Goal: Download file/media

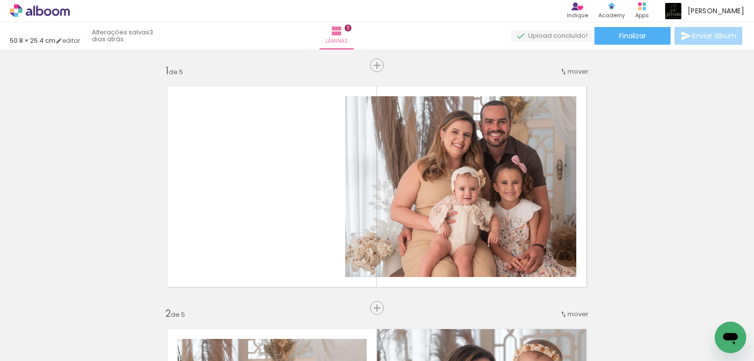
scroll to position [40, 0]
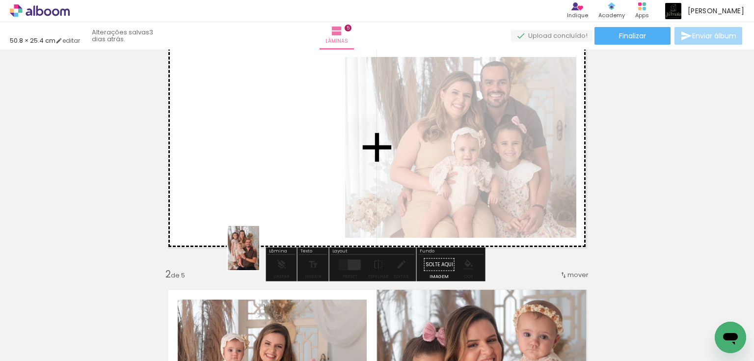
drag, startPoint x: 197, startPoint y: 341, endPoint x: 257, endPoint y: 255, distance: 104.6
click at [257, 255] on quentale-workspace at bounding box center [377, 180] width 754 height 361
click at [280, 216] on quentale-layouter at bounding box center [377, 147] width 436 height 218
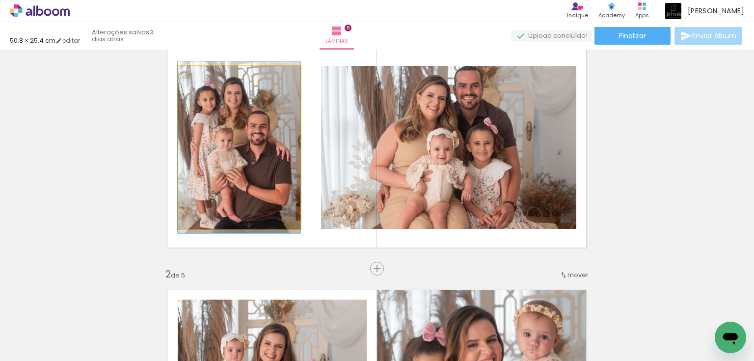
drag, startPoint x: 257, startPoint y: 255, endPoint x: 287, endPoint y: 203, distance: 60.0
click at [287, 203] on quentale-photo at bounding box center [239, 147] width 123 height 163
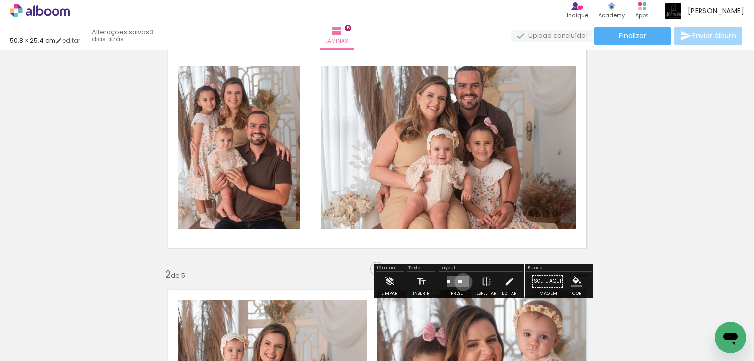
click at [461, 281] on quentale-layouter at bounding box center [458, 281] width 23 height 11
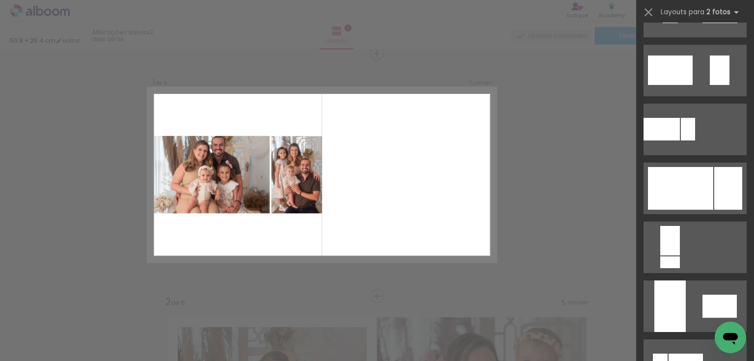
scroll to position [432, 0]
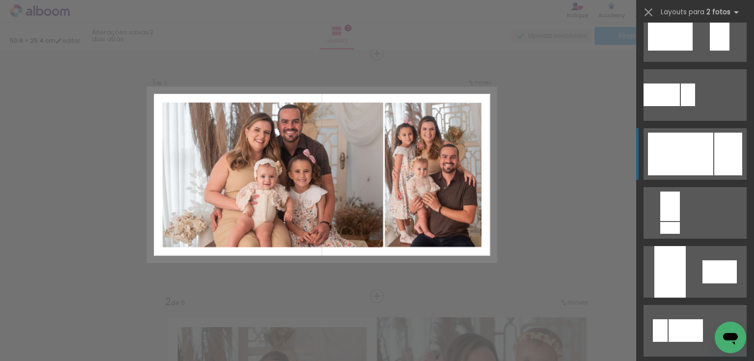
click at [689, 156] on div at bounding box center [680, 154] width 65 height 43
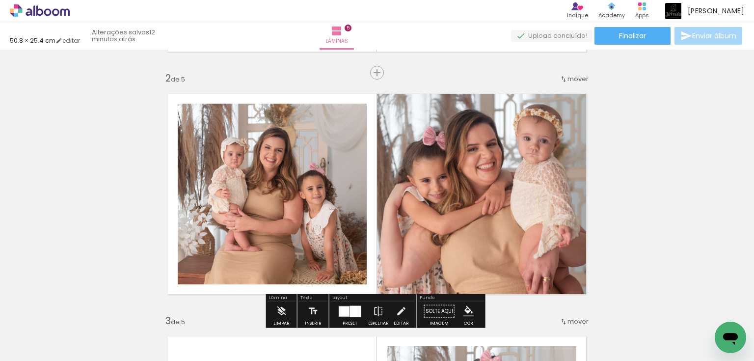
scroll to position [1913, 0]
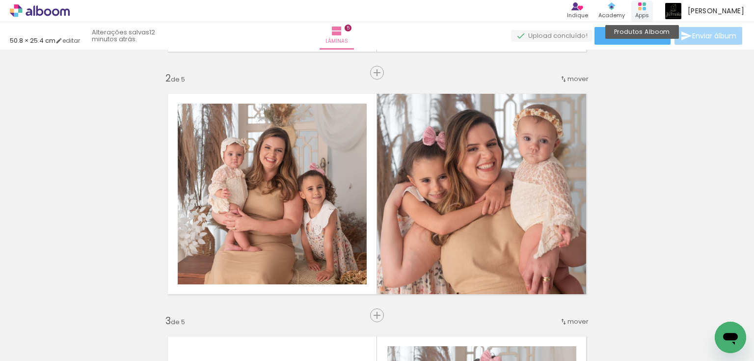
click at [642, 4] on rect at bounding box center [639, 3] width 3 height 3
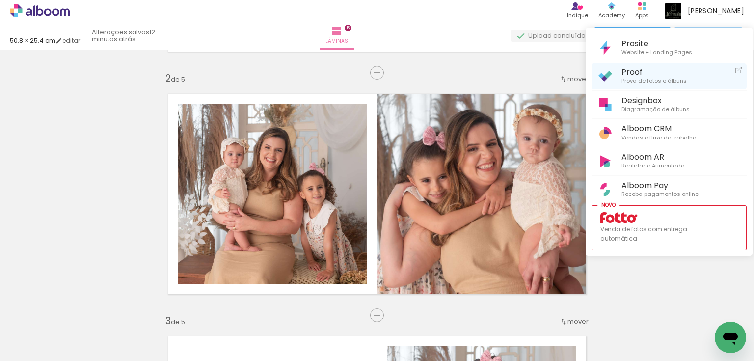
click at [637, 80] on span "Prova de fotos e álbuns" at bounding box center [654, 81] width 65 height 9
click at [73, 140] on div at bounding box center [377, 180] width 754 height 361
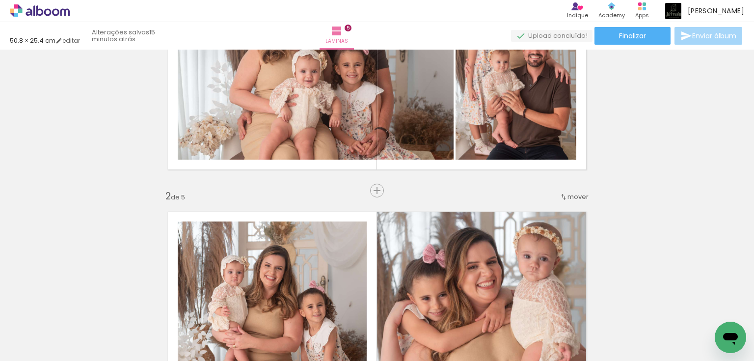
scroll to position [0, 0]
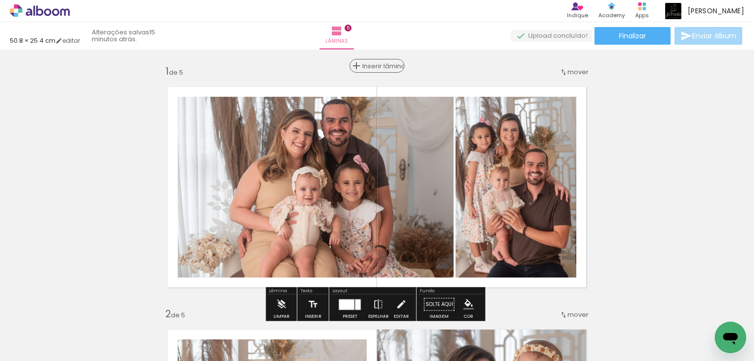
click at [369, 65] on span "Inserir lâmina" at bounding box center [381, 66] width 38 height 6
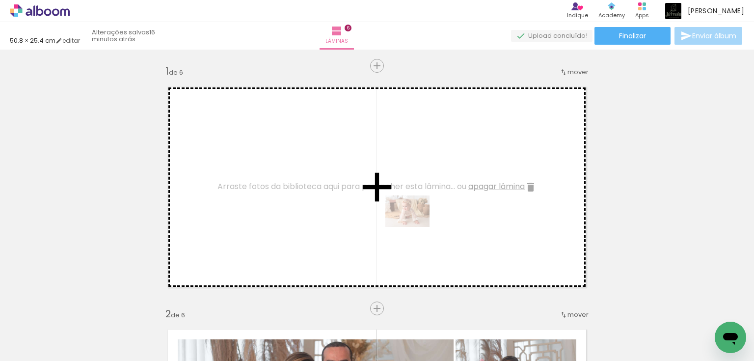
drag, startPoint x: 314, startPoint y: 332, endPoint x: 415, endPoint y: 225, distance: 146.9
click at [415, 225] on quentale-workspace at bounding box center [377, 180] width 754 height 361
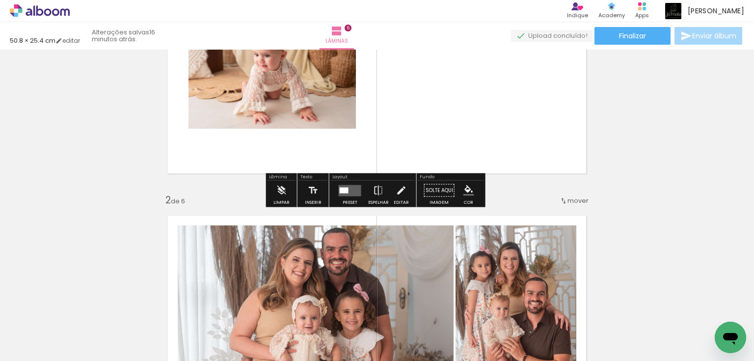
scroll to position [118, 0]
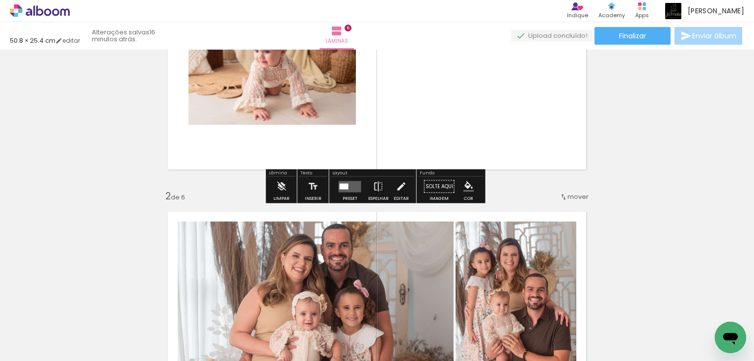
click at [345, 183] on div at bounding box center [344, 186] width 9 height 6
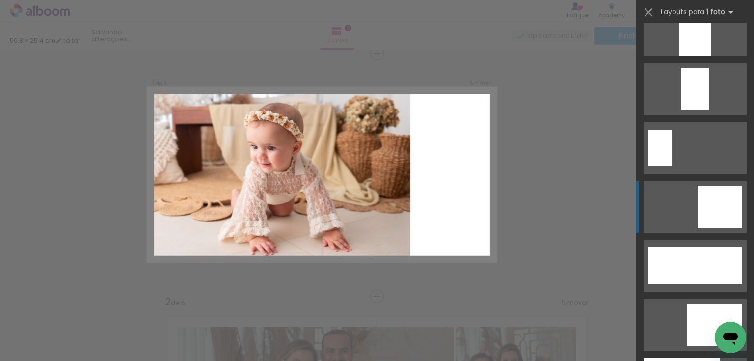
scroll to position [2396, 0]
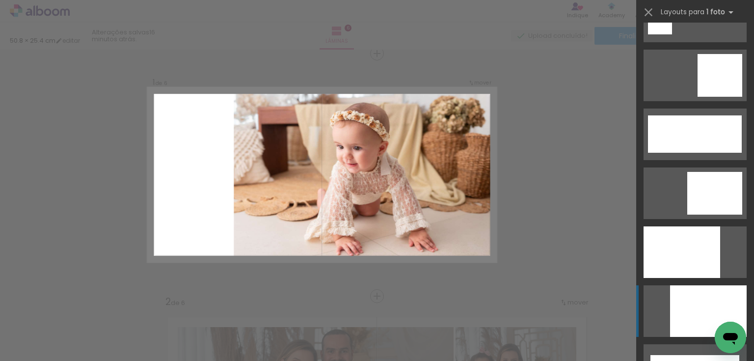
click at [711, 317] on div at bounding box center [708, 311] width 77 height 52
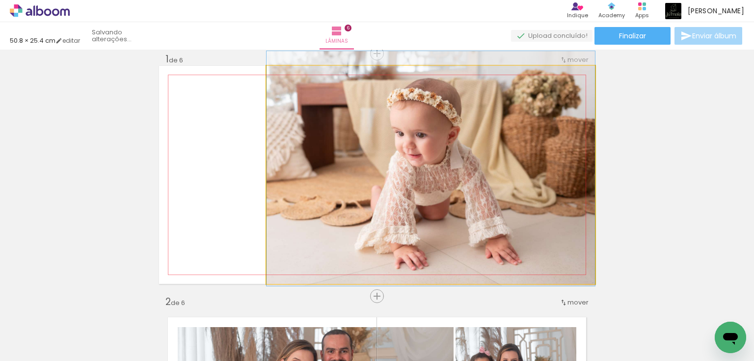
drag, startPoint x: 431, startPoint y: 245, endPoint x: 437, endPoint y: 239, distance: 8.7
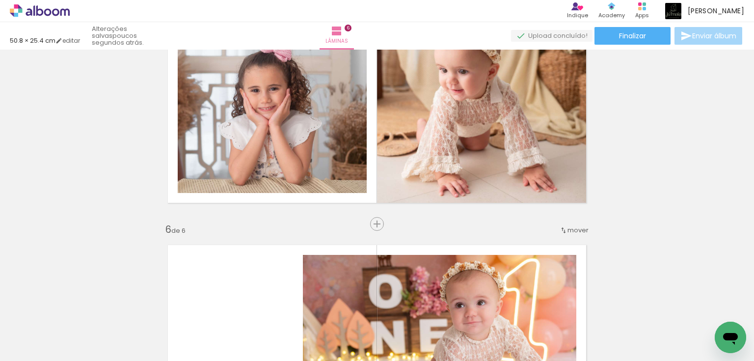
scroll to position [955, 0]
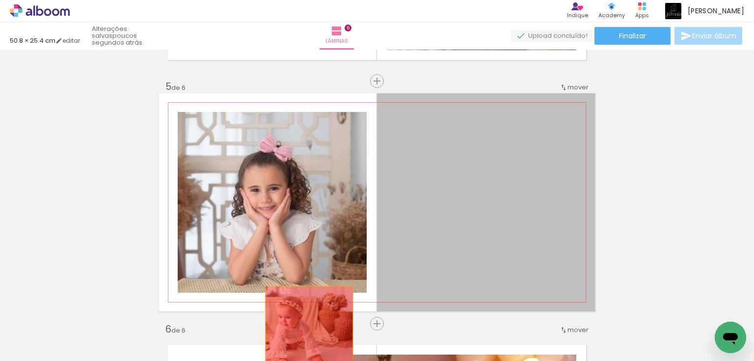
drag, startPoint x: 476, startPoint y: 230, endPoint x: 306, endPoint y: 329, distance: 196.7
click at [306, 329] on quentale-workspace at bounding box center [377, 180] width 754 height 361
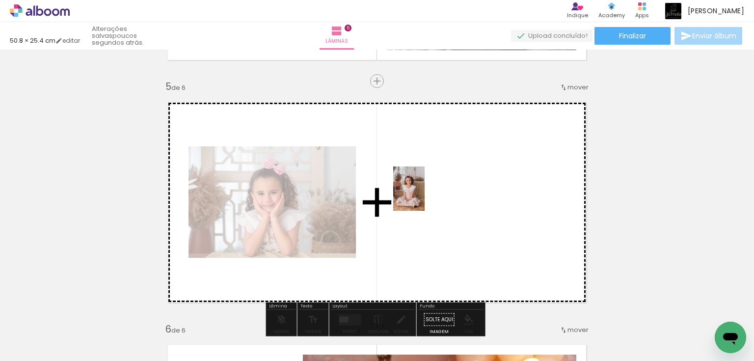
drag, startPoint x: 254, startPoint y: 334, endPoint x: 423, endPoint y: 195, distance: 218.4
click at [423, 195] on quentale-workspace at bounding box center [377, 180] width 754 height 361
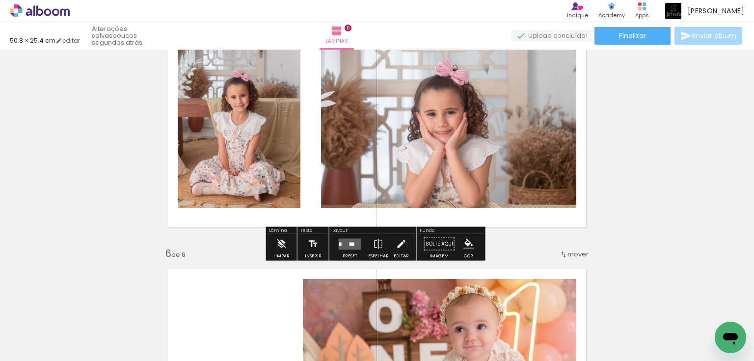
scroll to position [1033, 0]
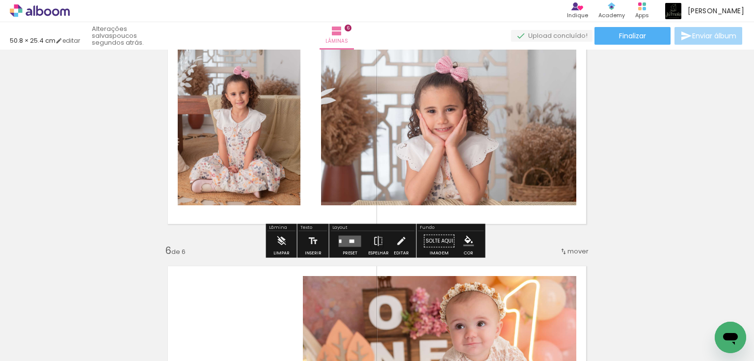
click at [344, 245] on quentale-layouter at bounding box center [350, 240] width 23 height 11
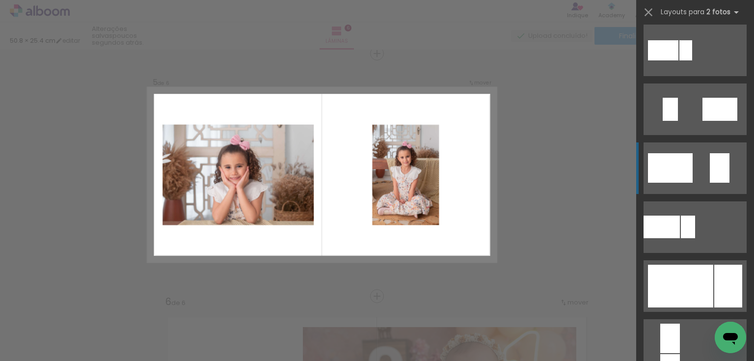
scroll to position [432, 0]
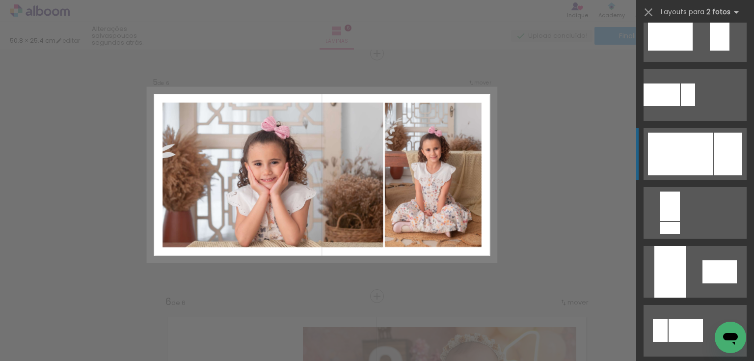
click at [699, 157] on div at bounding box center [680, 154] width 65 height 43
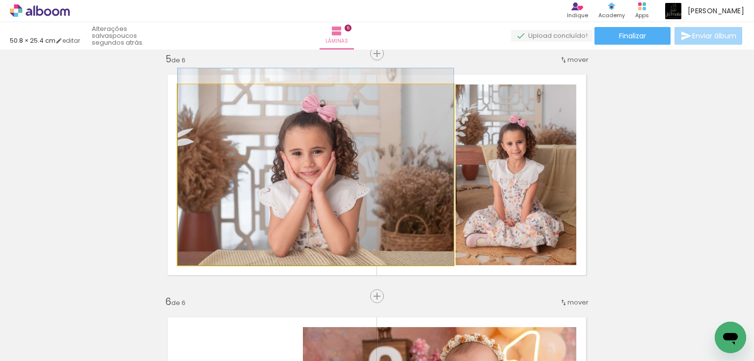
drag, startPoint x: 357, startPoint y: 221, endPoint x: 361, endPoint y: 213, distance: 9.2
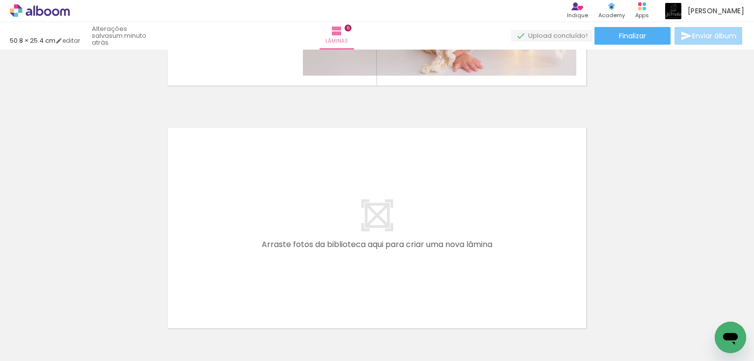
scroll to position [1454, 0]
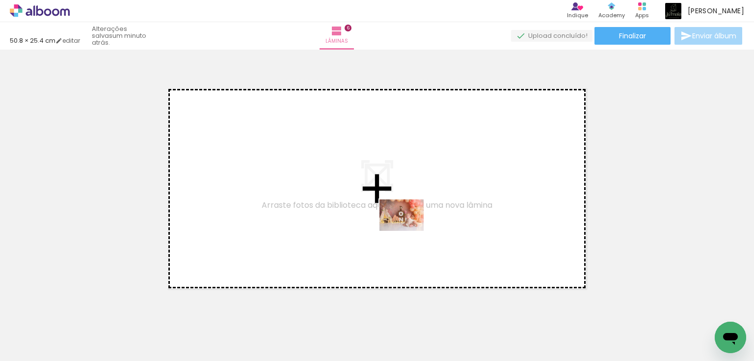
drag, startPoint x: 416, startPoint y: 331, endPoint x: 409, endPoint y: 229, distance: 102.4
click at [409, 229] on quentale-workspace at bounding box center [377, 180] width 754 height 361
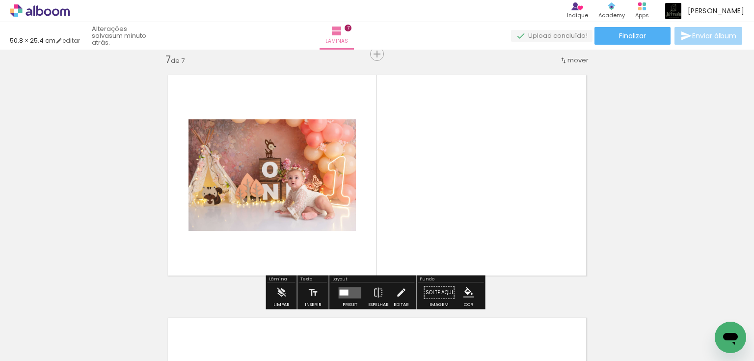
scroll to position [1468, 0]
click at [353, 291] on quentale-layouter at bounding box center [350, 291] width 23 height 11
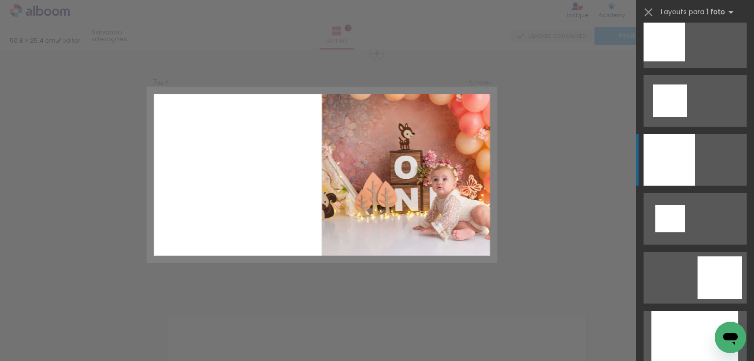
scroll to position [1335, 0]
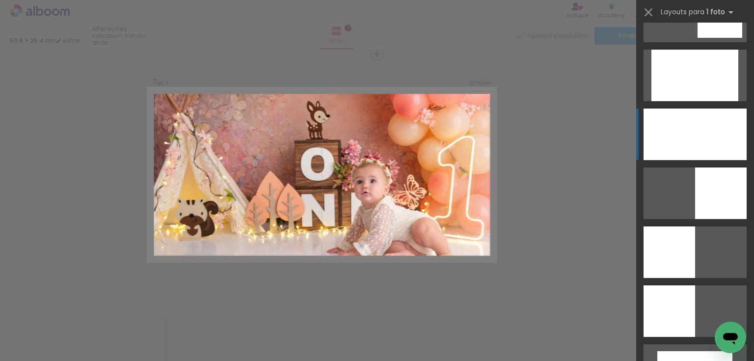
click at [696, 144] on div at bounding box center [695, 135] width 103 height 52
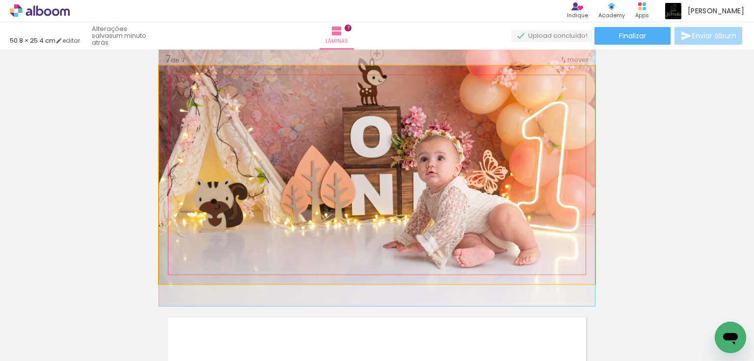
drag, startPoint x: 467, startPoint y: 207, endPoint x: 469, endPoint y: 183, distance: 24.6
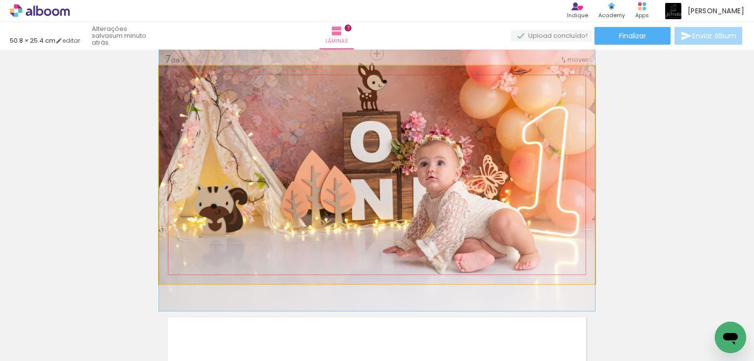
drag, startPoint x: 464, startPoint y: 192, endPoint x: 465, endPoint y: 197, distance: 5.0
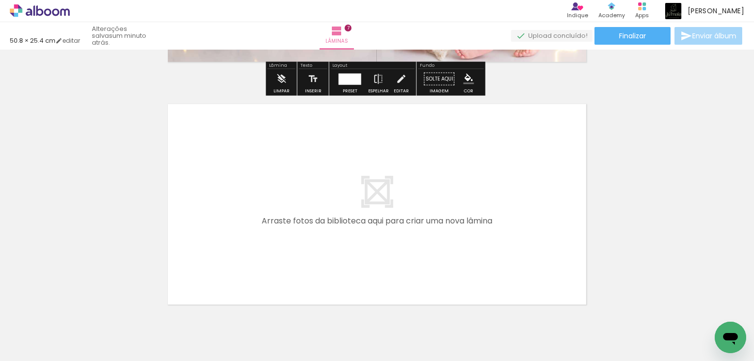
scroll to position [1703, 0]
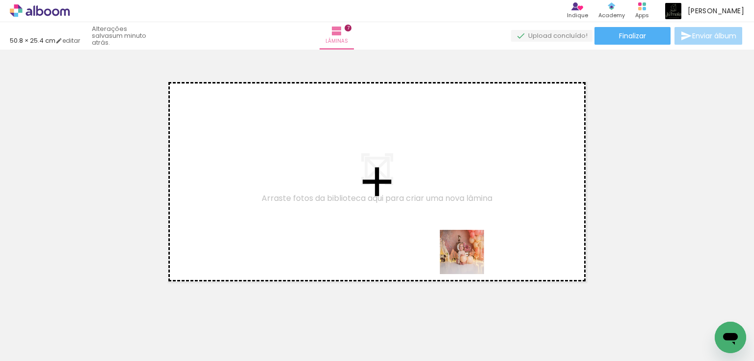
drag, startPoint x: 487, startPoint y: 338, endPoint x: 469, endPoint y: 250, distance: 89.6
click at [469, 250] on quentale-workspace at bounding box center [377, 180] width 754 height 361
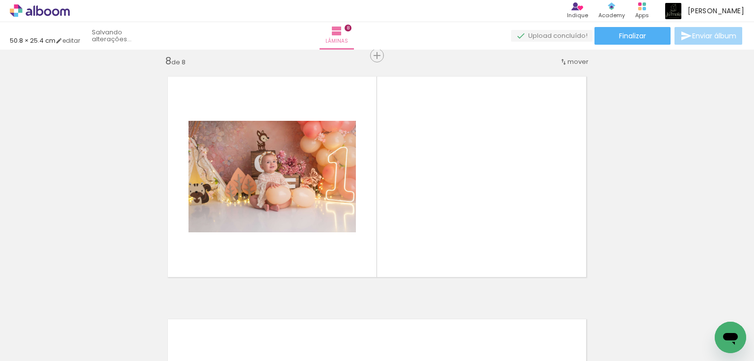
scroll to position [1710, 0]
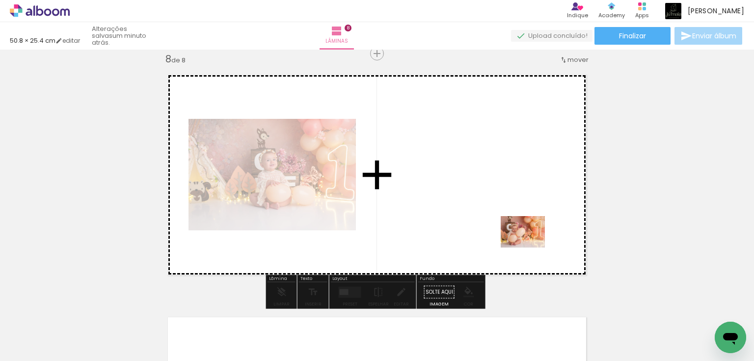
drag, startPoint x: 524, startPoint y: 331, endPoint x: 530, endPoint y: 245, distance: 85.7
click at [530, 245] on quentale-workspace at bounding box center [377, 180] width 754 height 361
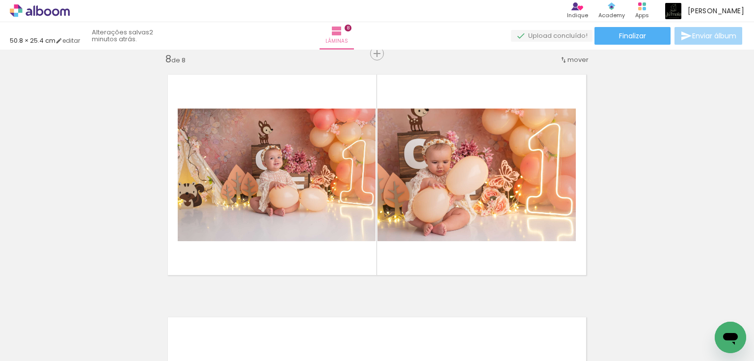
scroll to position [0, 444]
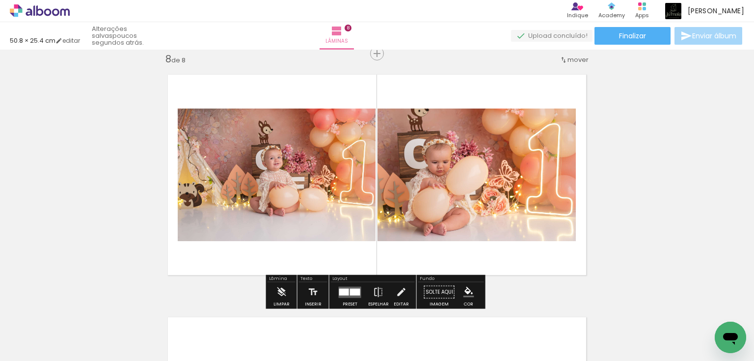
click at [348, 297] on quentale-layouter at bounding box center [350, 291] width 23 height 11
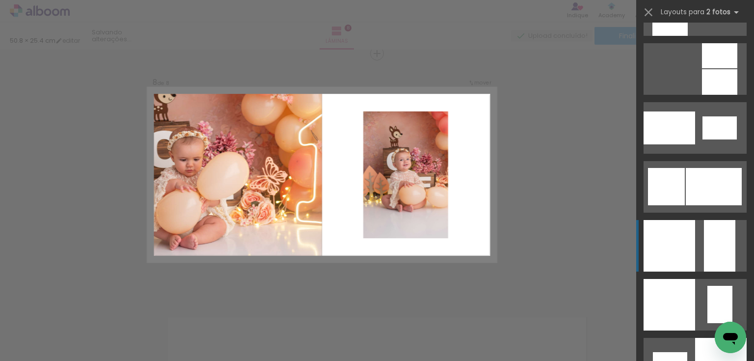
scroll to position [1218, 0]
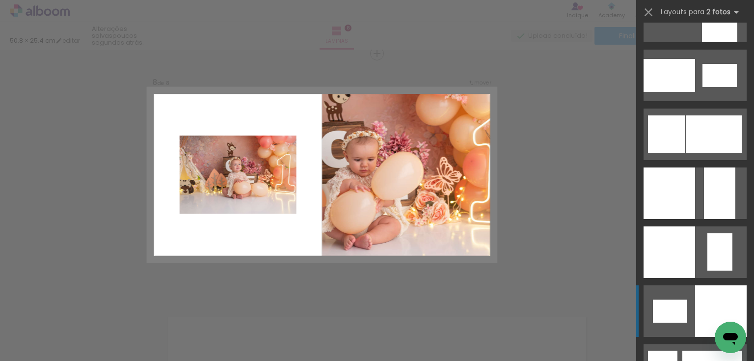
click at [727, 302] on div at bounding box center [721, 311] width 52 height 52
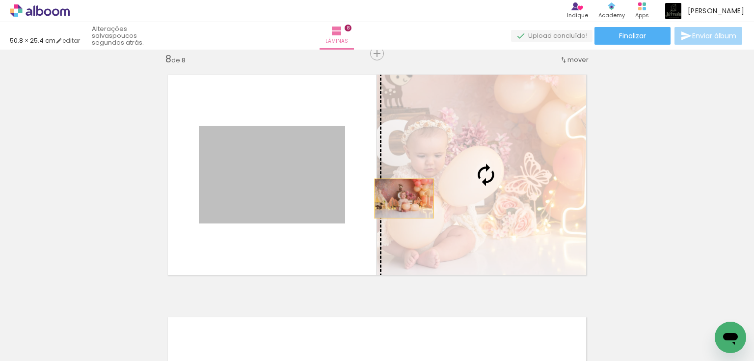
drag, startPoint x: 265, startPoint y: 187, endPoint x: 401, endPoint y: 198, distance: 136.5
click at [0, 0] on slot at bounding box center [0, 0] width 0 height 0
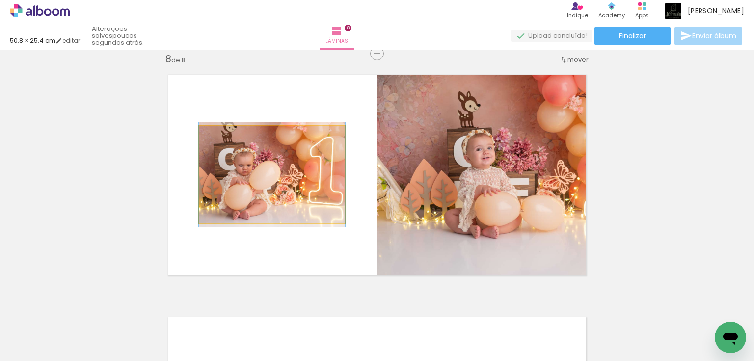
click at [289, 190] on quentale-photo at bounding box center [272, 175] width 146 height 98
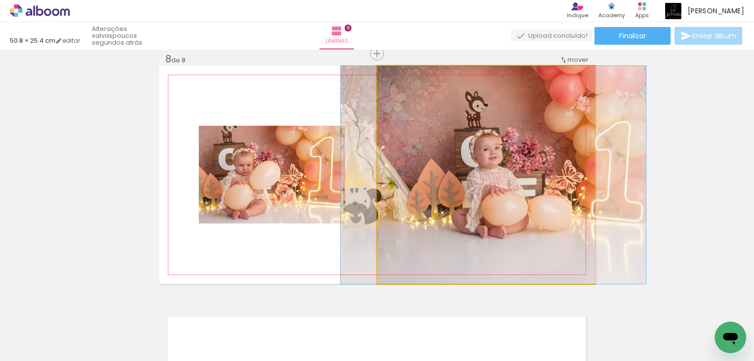
drag, startPoint x: 517, startPoint y: 223, endPoint x: 525, endPoint y: 221, distance: 7.8
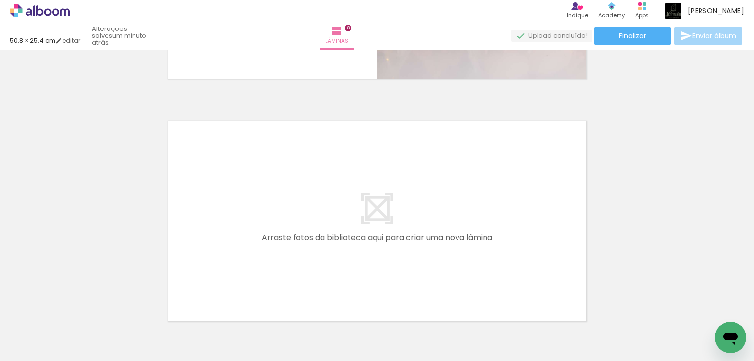
scroll to position [1971, 0]
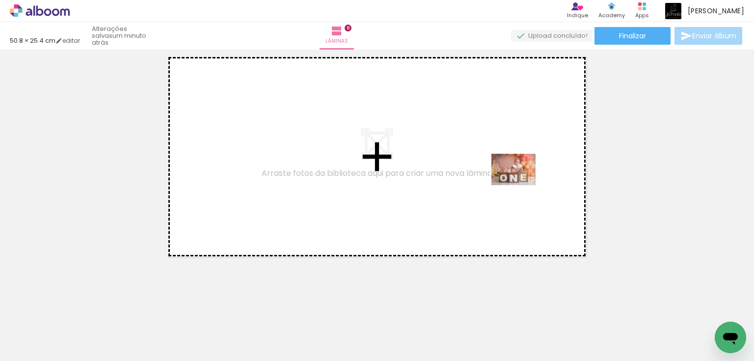
drag, startPoint x: 640, startPoint y: 334, endPoint x: 521, endPoint y: 183, distance: 192.2
click at [521, 183] on quentale-workspace at bounding box center [377, 180] width 754 height 361
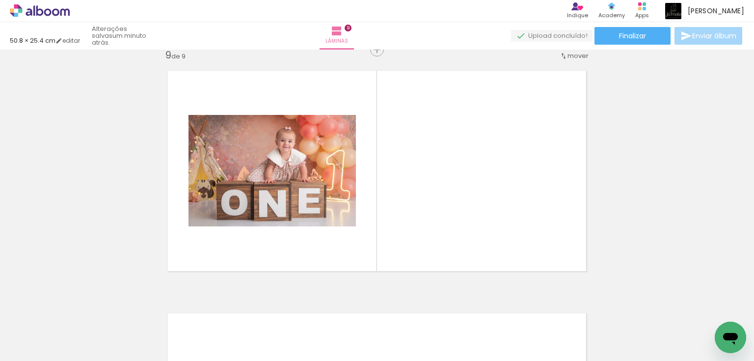
scroll to position [1953, 0]
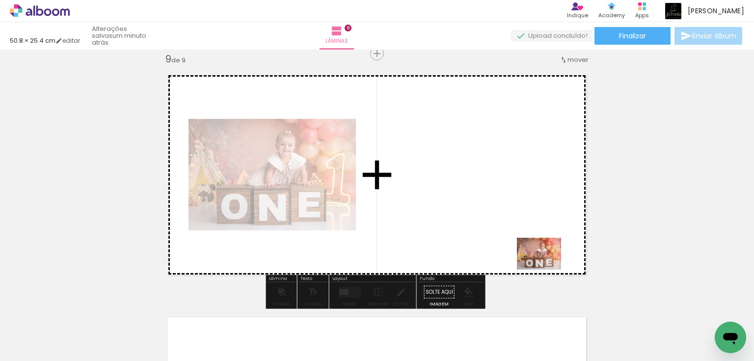
drag, startPoint x: 597, startPoint y: 332, endPoint x: 495, endPoint y: 198, distance: 167.5
click at [495, 198] on quentale-workspace at bounding box center [377, 180] width 754 height 361
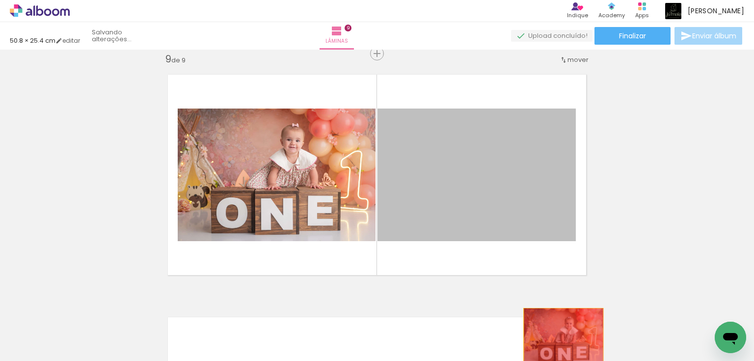
drag, startPoint x: 522, startPoint y: 204, endPoint x: 555, endPoint y: 337, distance: 136.9
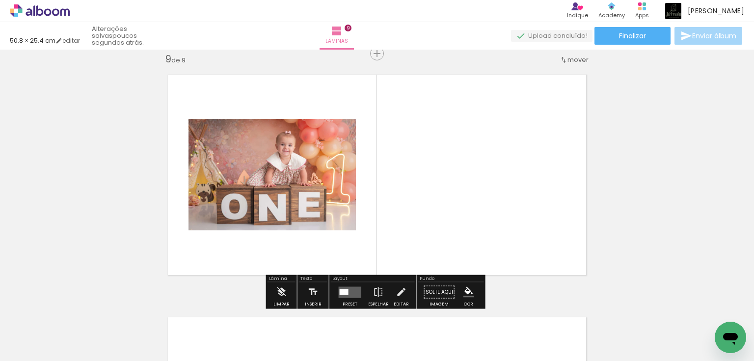
click at [344, 289] on div at bounding box center [344, 292] width 9 height 6
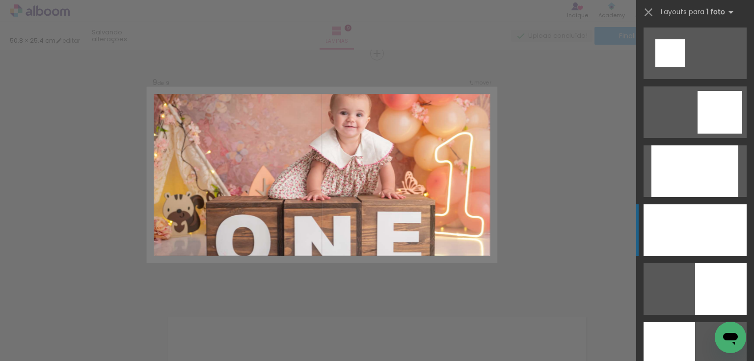
scroll to position [1257, 0]
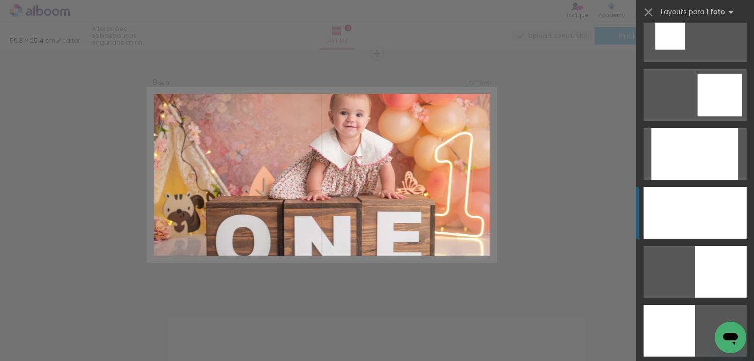
click at [689, 198] on div at bounding box center [695, 213] width 103 height 52
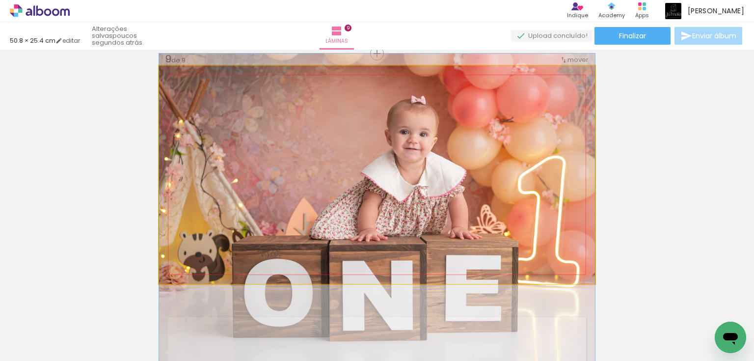
drag, startPoint x: 445, startPoint y: 159, endPoint x: 443, endPoint y: 193, distance: 34.4
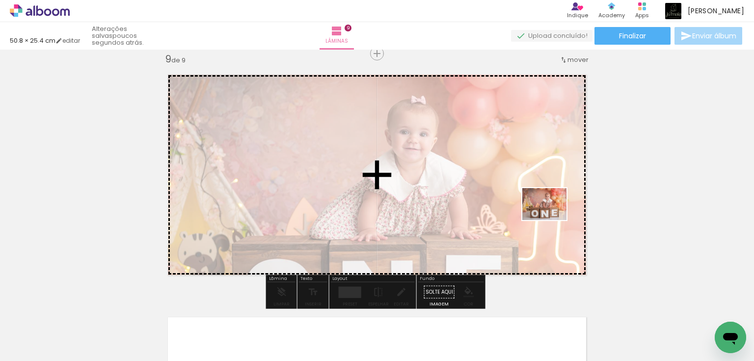
drag, startPoint x: 596, startPoint y: 329, endPoint x: 552, endPoint y: 217, distance: 120.3
click at [552, 217] on quentale-workspace at bounding box center [377, 180] width 754 height 361
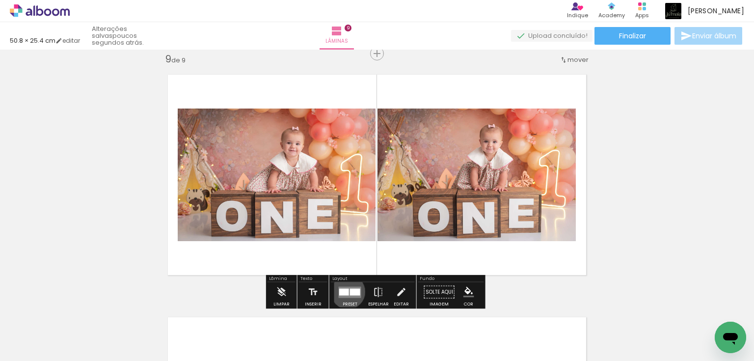
click at [346, 291] on div at bounding box center [344, 291] width 10 height 7
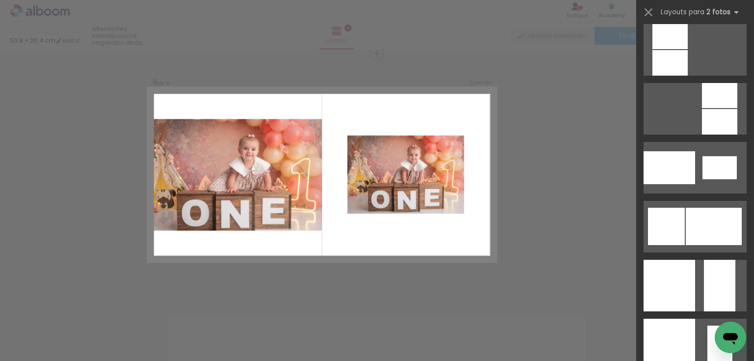
scroll to position [1139, 0]
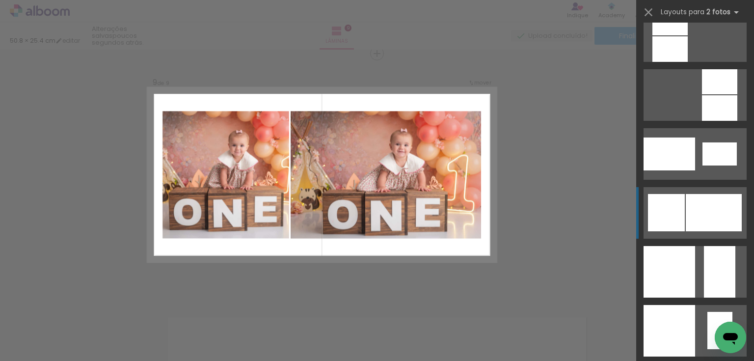
click at [697, 205] on div at bounding box center [714, 212] width 56 height 37
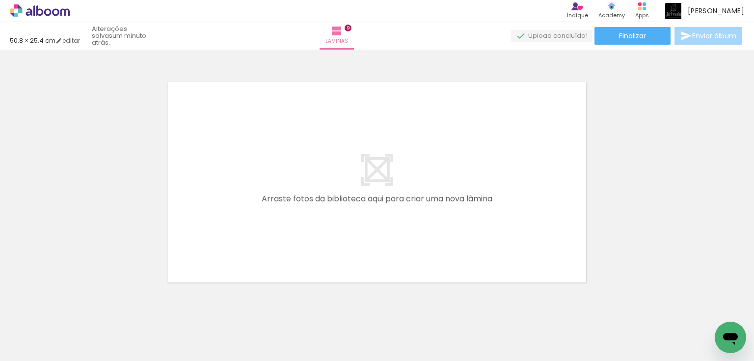
scroll to position [2213, 0]
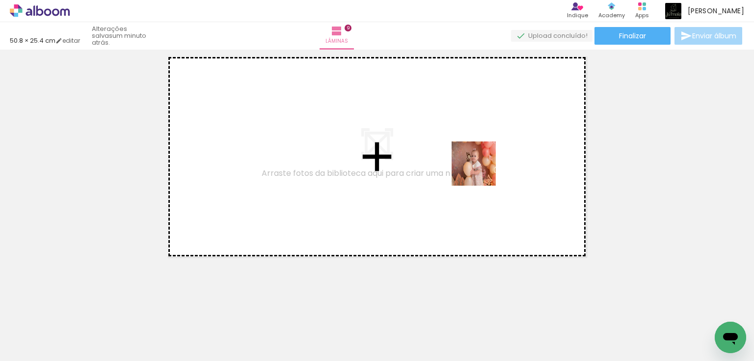
drag, startPoint x: 526, startPoint y: 330, endPoint x: 481, endPoint y: 171, distance: 165.4
click at [481, 171] on quentale-workspace at bounding box center [377, 180] width 754 height 361
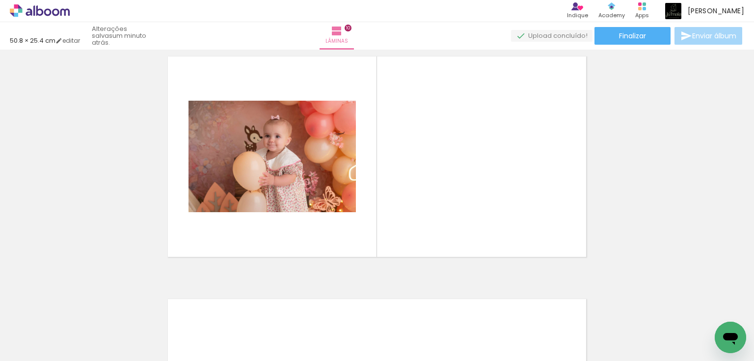
scroll to position [2195, 0]
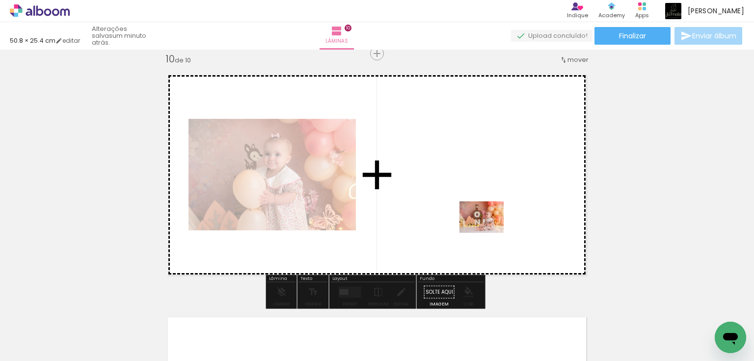
drag, startPoint x: 484, startPoint y: 324, endPoint x: 489, endPoint y: 231, distance: 93.0
click at [489, 231] on quentale-workspace at bounding box center [377, 180] width 754 height 361
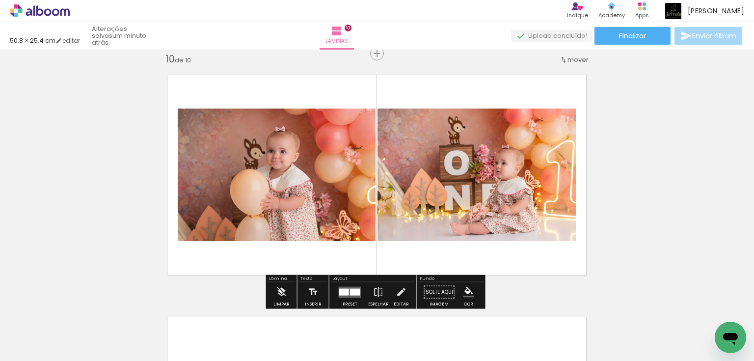
click at [351, 288] on div at bounding box center [355, 291] width 10 height 7
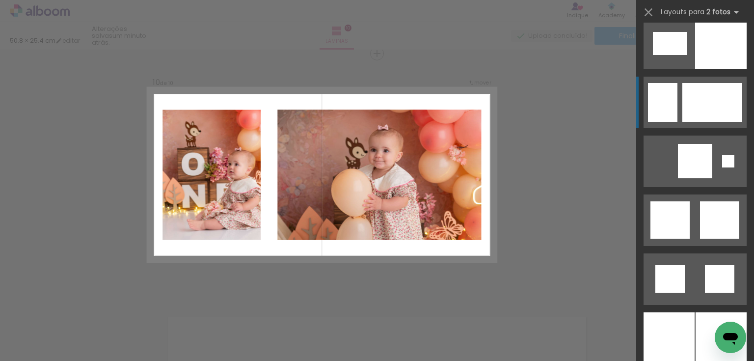
scroll to position [1532, 0]
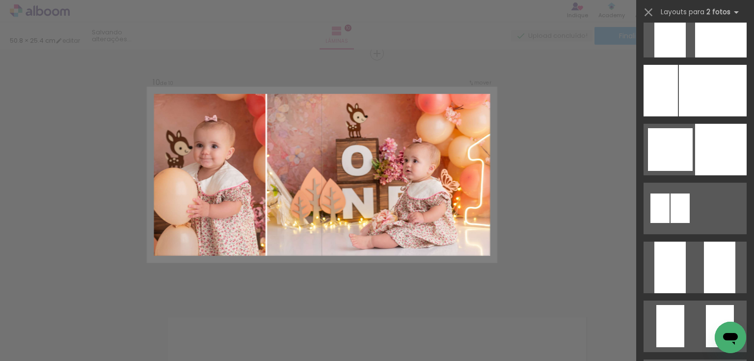
scroll to position [3692, 0]
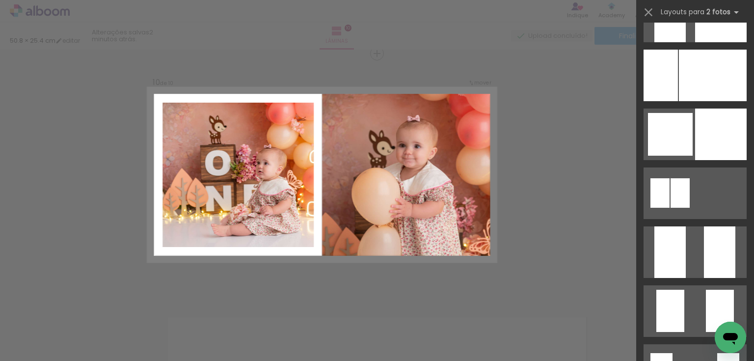
click at [709, 120] on div at bounding box center [721, 135] width 52 height 52
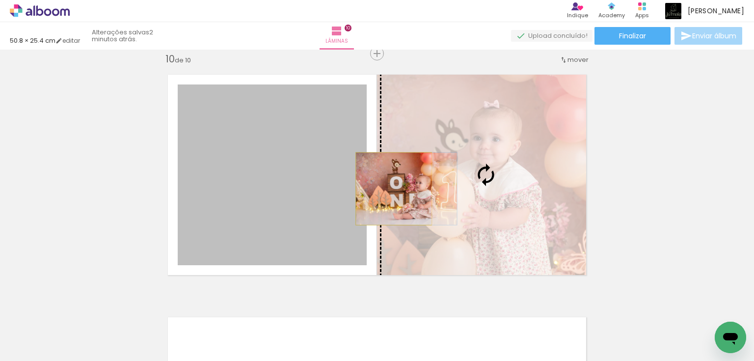
drag, startPoint x: 282, startPoint y: 212, endPoint x: 391, endPoint y: 189, distance: 111.5
click at [0, 0] on slot at bounding box center [0, 0] width 0 height 0
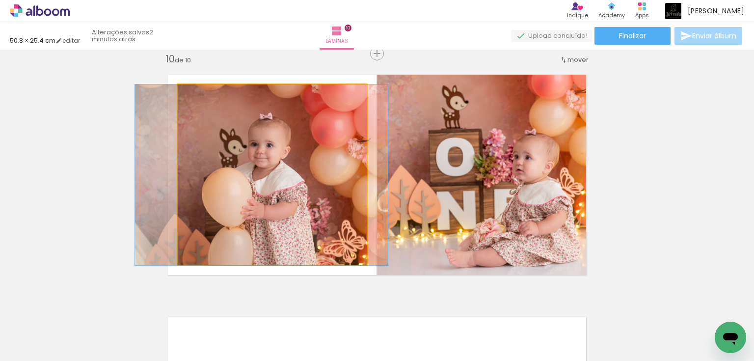
drag, startPoint x: 330, startPoint y: 203, endPoint x: 319, endPoint y: 201, distance: 11.0
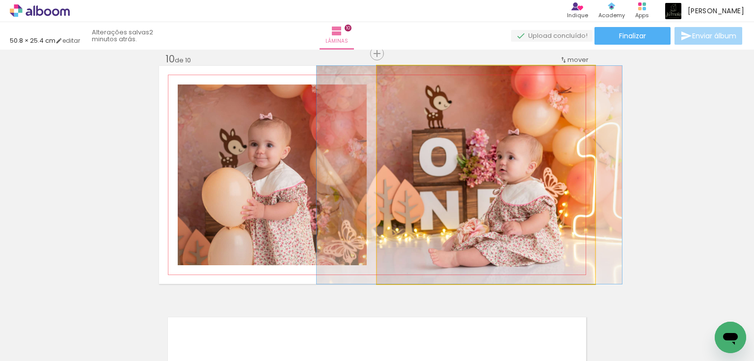
drag, startPoint x: 514, startPoint y: 219, endPoint x: 497, endPoint y: 218, distance: 16.7
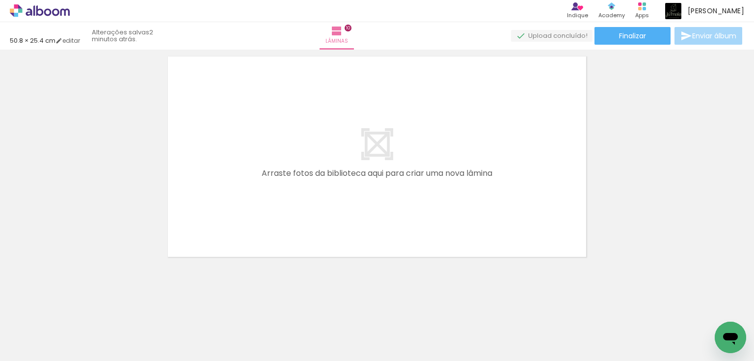
scroll to position [0, 755]
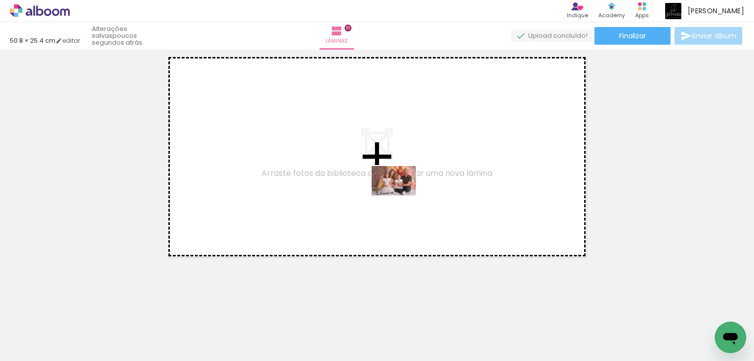
drag, startPoint x: 405, startPoint y: 338, endPoint x: 401, endPoint y: 195, distance: 142.4
click at [401, 195] on quentale-workspace at bounding box center [377, 180] width 754 height 361
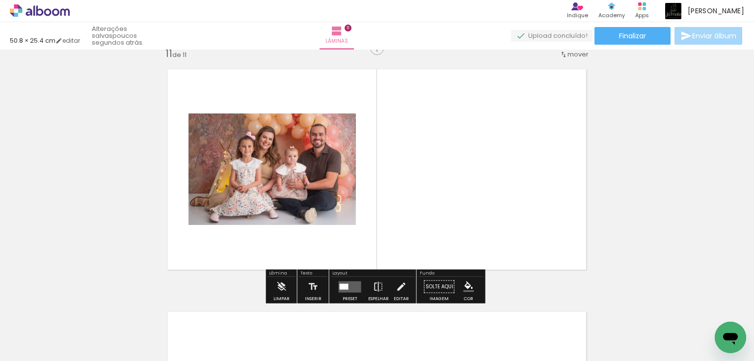
scroll to position [2438, 0]
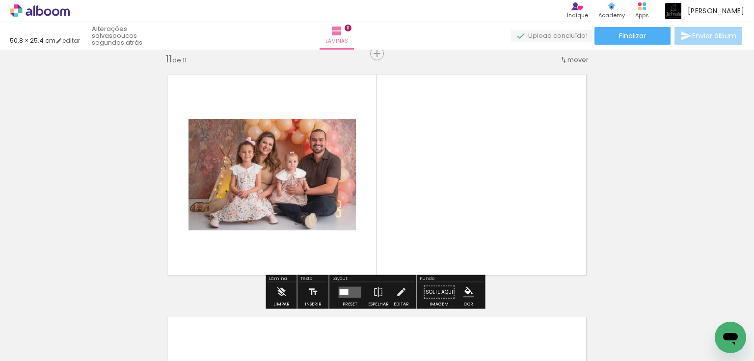
click at [346, 293] on quentale-layouter at bounding box center [350, 291] width 23 height 11
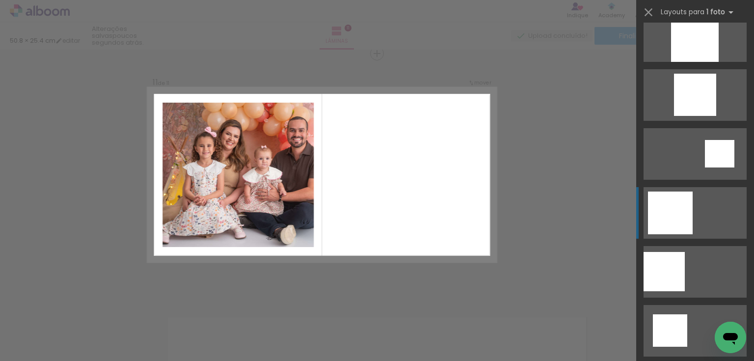
scroll to position [1257, 0]
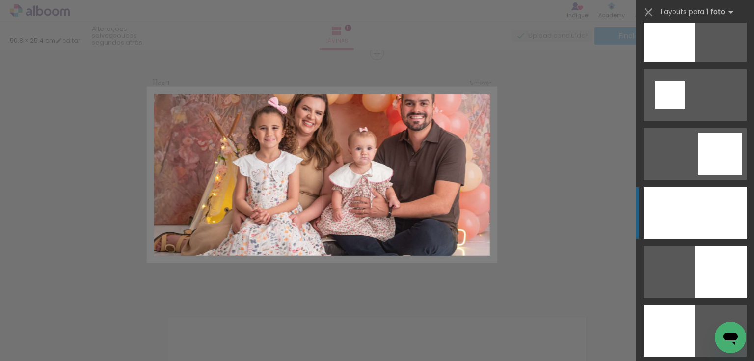
click at [677, 225] on div at bounding box center [695, 213] width 103 height 52
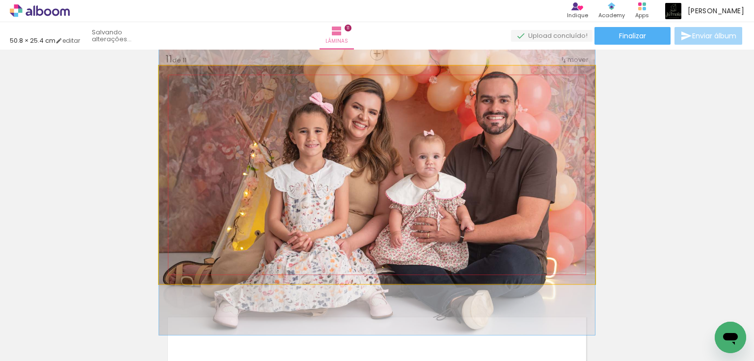
drag, startPoint x: 525, startPoint y: 204, endPoint x: 514, endPoint y: 219, distance: 18.9
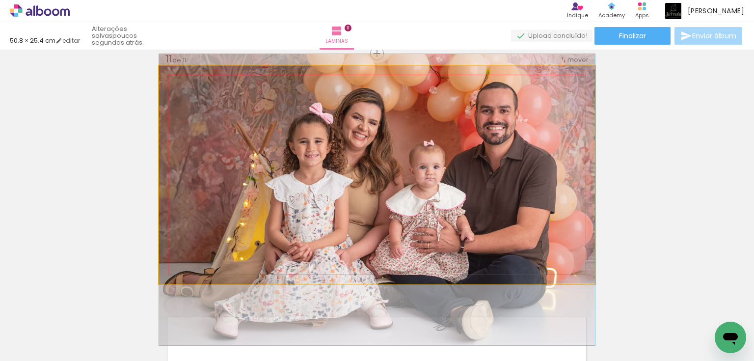
drag, startPoint x: 522, startPoint y: 211, endPoint x: 516, endPoint y: 221, distance: 11.9
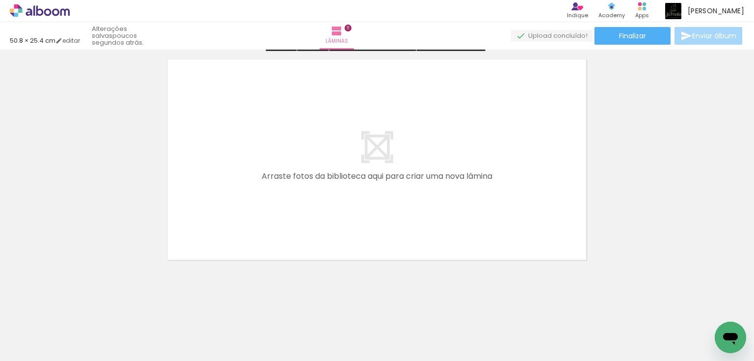
scroll to position [2698, 0]
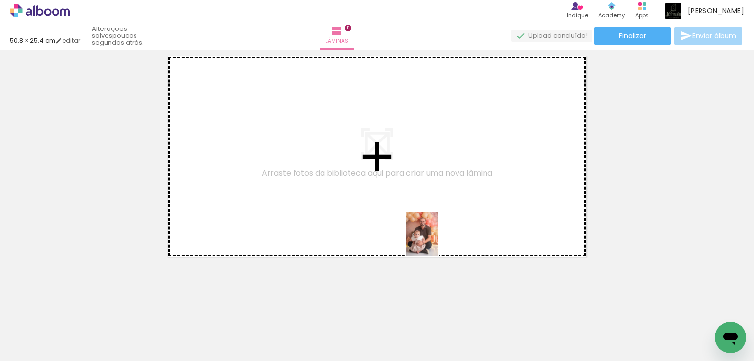
drag, startPoint x: 450, startPoint y: 323, endPoint x: 436, endPoint y: 242, distance: 82.3
click at [436, 242] on quentale-workspace at bounding box center [377, 180] width 754 height 361
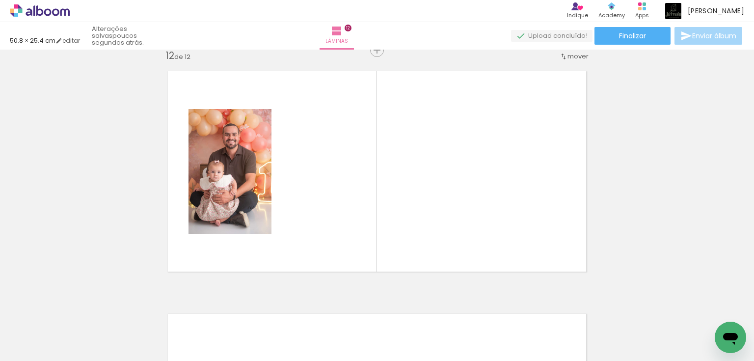
scroll to position [2680, 0]
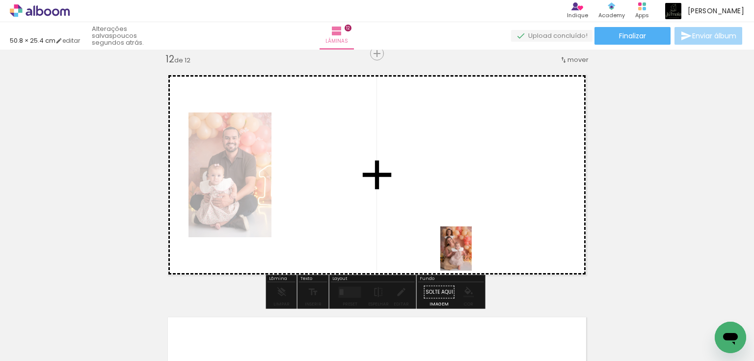
drag, startPoint x: 501, startPoint y: 329, endPoint x: 470, endPoint y: 256, distance: 79.4
click at [470, 256] on quentale-workspace at bounding box center [377, 180] width 754 height 361
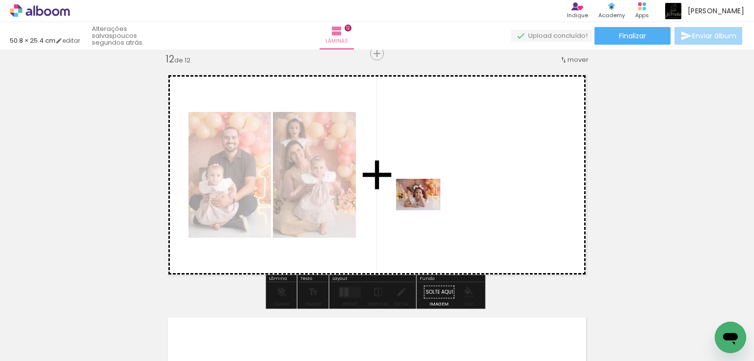
drag, startPoint x: 106, startPoint y: 336, endPoint x: 426, endPoint y: 208, distance: 344.2
click at [426, 208] on quentale-workspace at bounding box center [377, 180] width 754 height 361
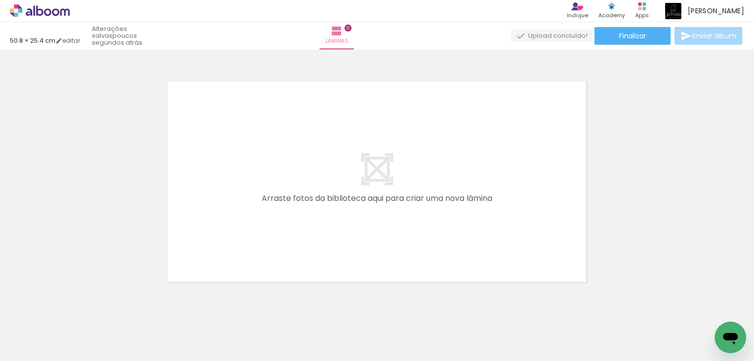
scroll to position [0, 924]
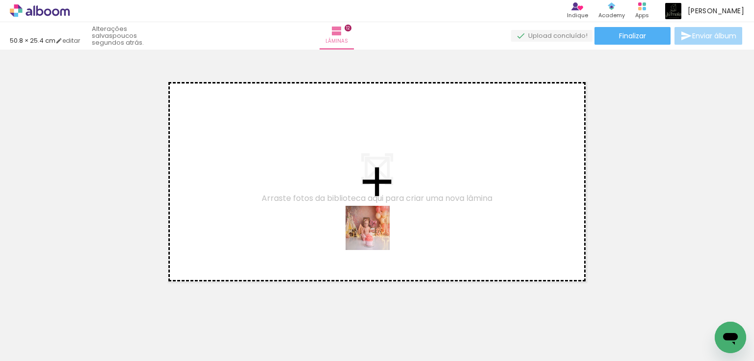
drag, startPoint x: 384, startPoint y: 334, endPoint x: 375, endPoint y: 235, distance: 99.6
click at [375, 235] on quentale-workspace at bounding box center [377, 180] width 754 height 361
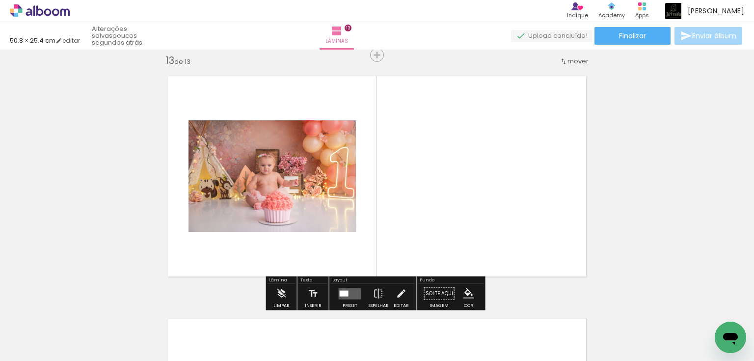
scroll to position [2923, 0]
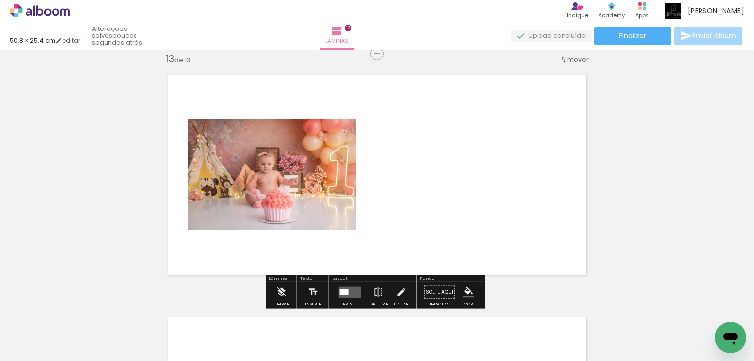
click at [342, 293] on div at bounding box center [344, 292] width 9 height 6
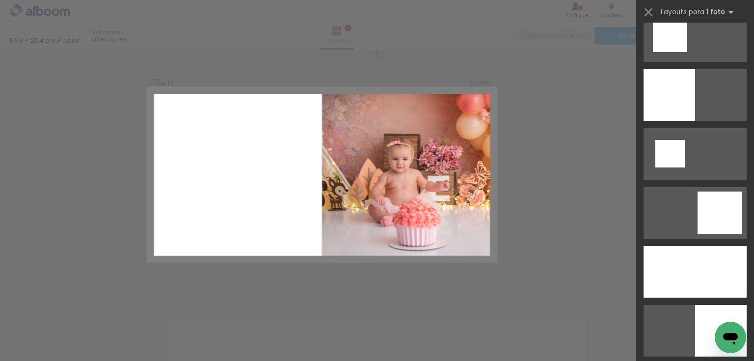
scroll to position [1335, 0]
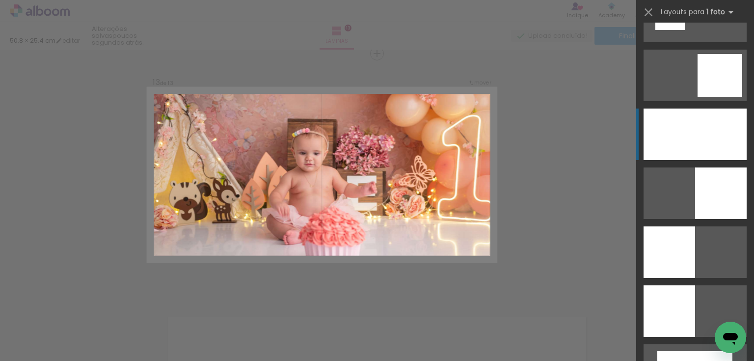
click at [685, 144] on div at bounding box center [695, 135] width 103 height 52
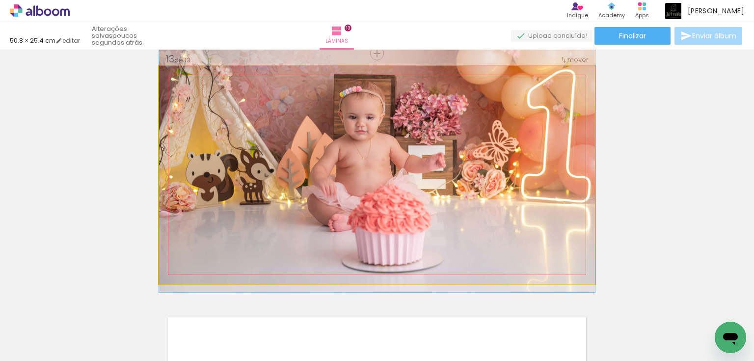
drag, startPoint x: 475, startPoint y: 229, endPoint x: 474, endPoint y: 198, distance: 30.5
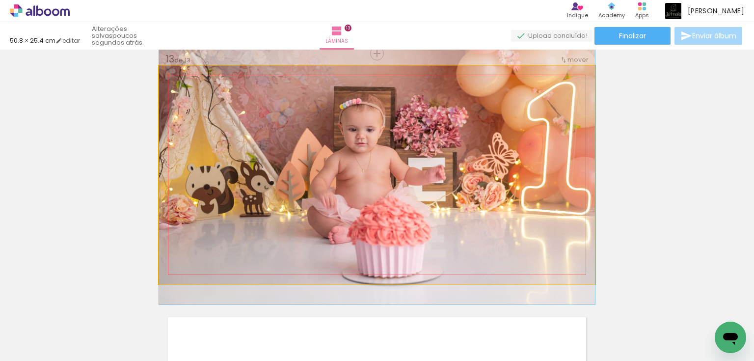
drag, startPoint x: 471, startPoint y: 204, endPoint x: 467, endPoint y: 211, distance: 7.5
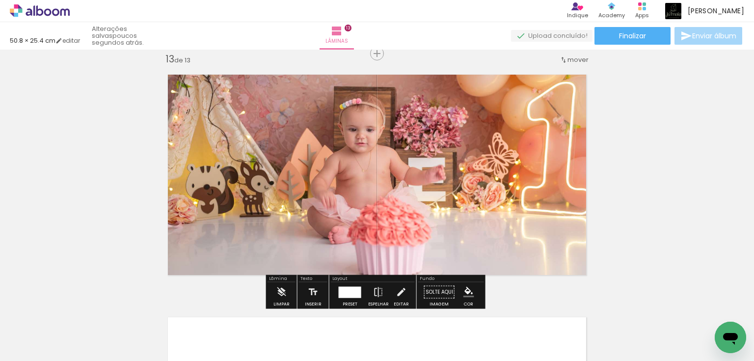
click at [354, 290] on div at bounding box center [350, 291] width 23 height 11
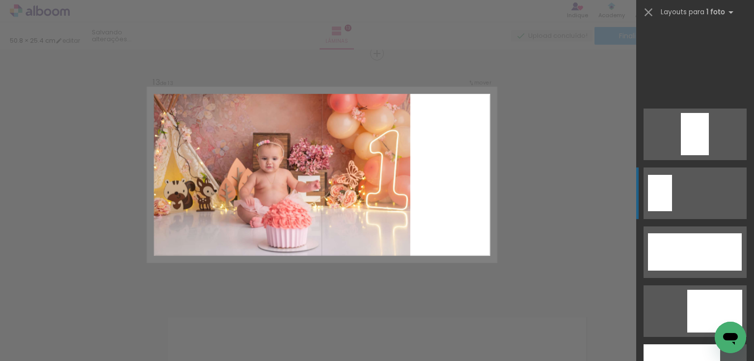
scroll to position [2592, 0]
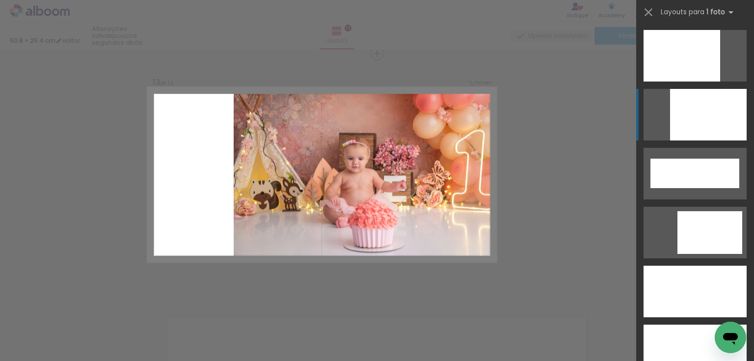
click at [706, 107] on div at bounding box center [708, 115] width 77 height 52
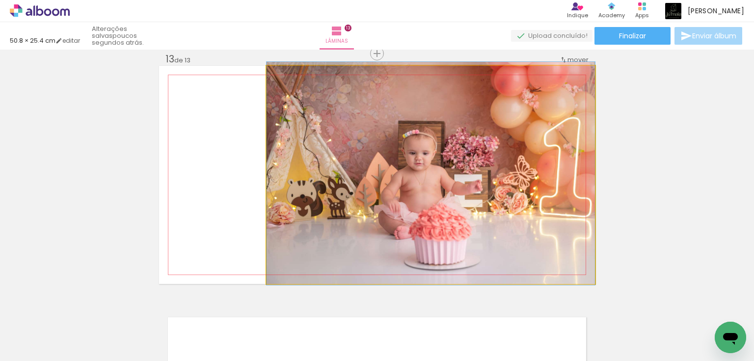
drag, startPoint x: 465, startPoint y: 185, endPoint x: 460, endPoint y: 183, distance: 6.1
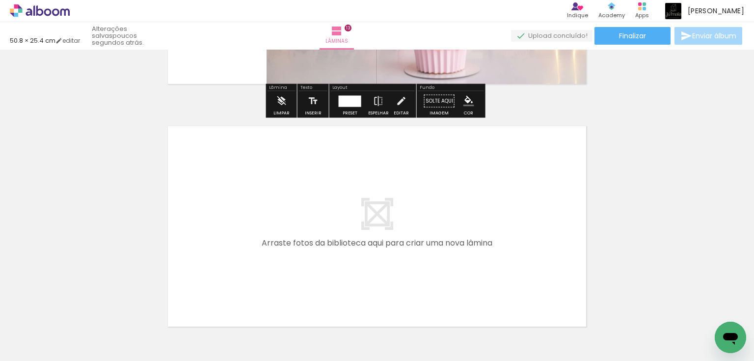
scroll to position [3119, 0]
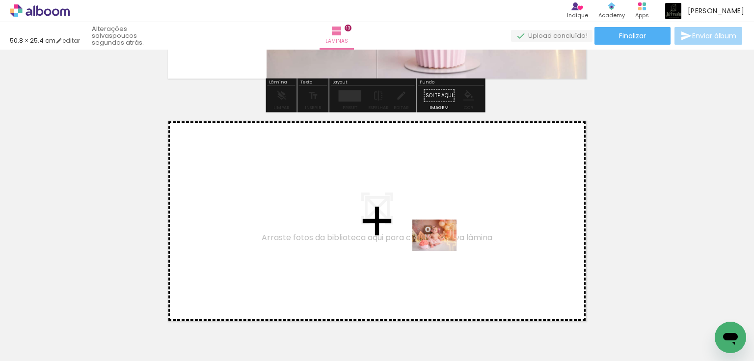
drag, startPoint x: 455, startPoint y: 332, endPoint x: 442, endPoint y: 249, distance: 84.5
click at [442, 249] on quentale-workspace at bounding box center [377, 180] width 754 height 361
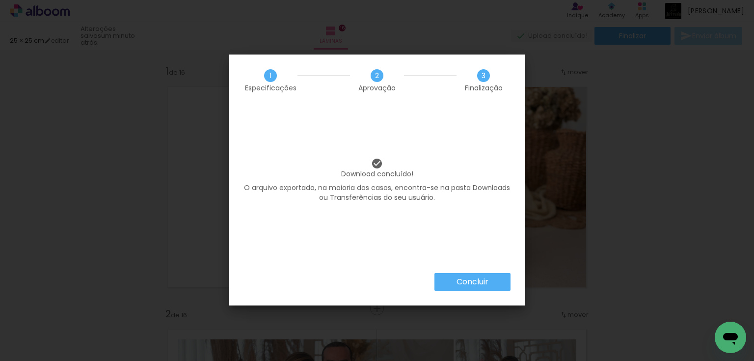
click at [0, 0] on slot "Concluir" at bounding box center [0, 0] width 0 height 0
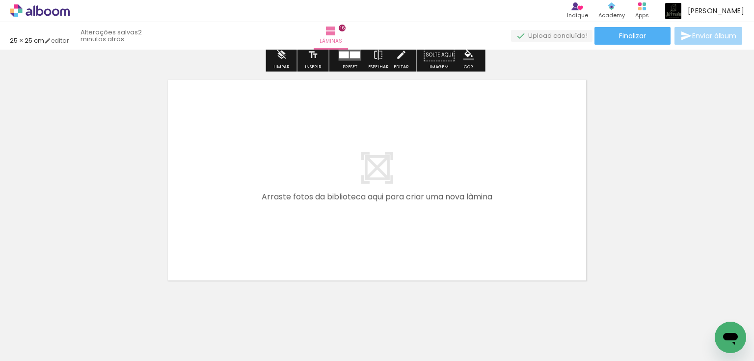
scroll to position [3888, 0]
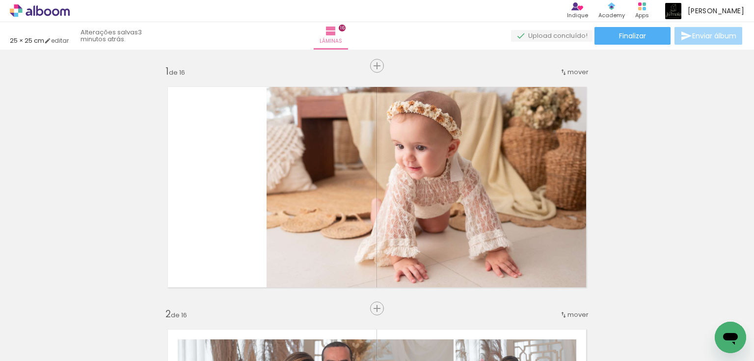
scroll to position [3888, 0]
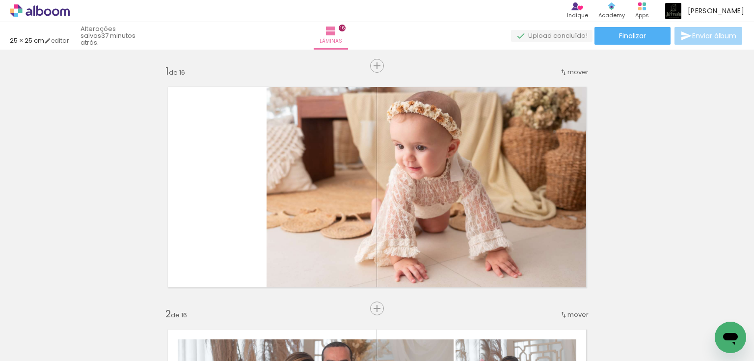
scroll to position [3888, 0]
